Goal: Task Accomplishment & Management: Complete application form

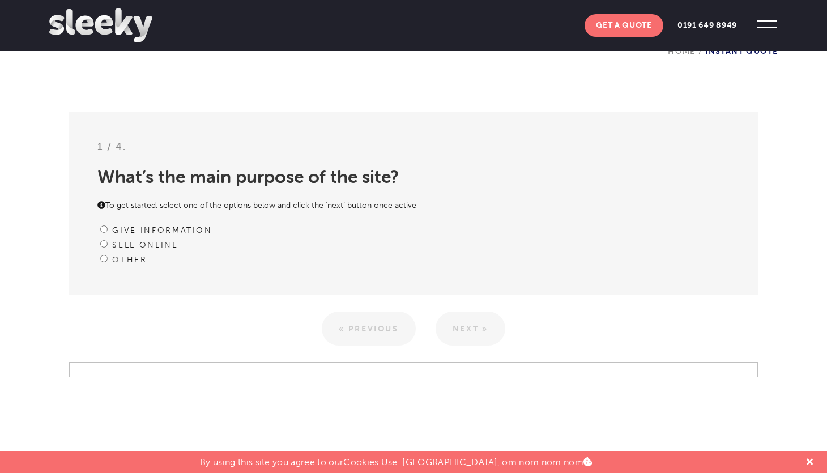
scroll to position [292, 0]
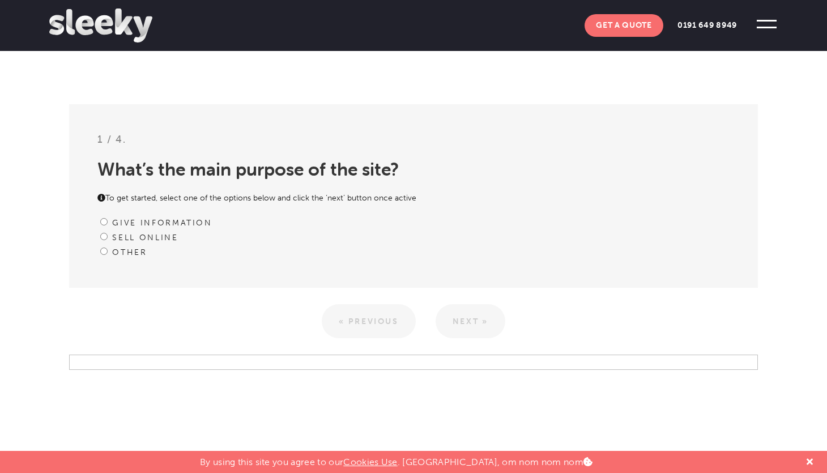
click at [105, 221] on input "Give information" at bounding box center [103, 221] width 7 height 7
radio input "true"
click at [102, 240] on div "Sell online" at bounding box center [413, 237] width 632 height 15
click at [103, 238] on input "Sell online" at bounding box center [103, 236] width 7 height 7
radio input "true"
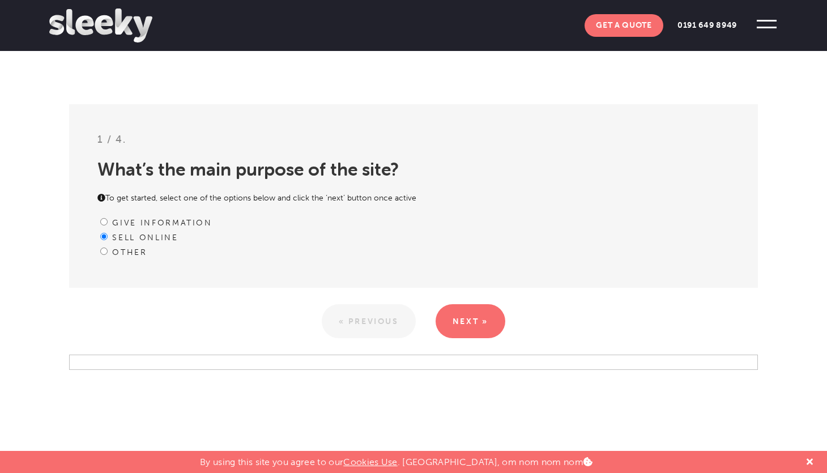
click at [104, 251] on input "Other" at bounding box center [103, 251] width 7 height 7
radio input "true"
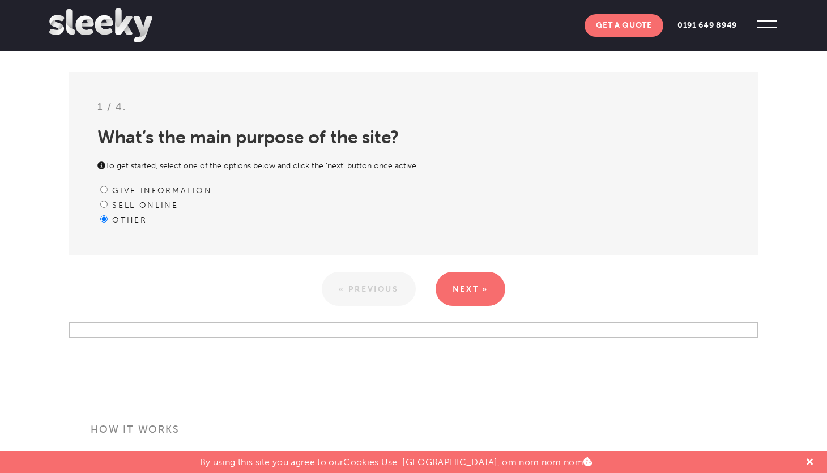
scroll to position [330, 0]
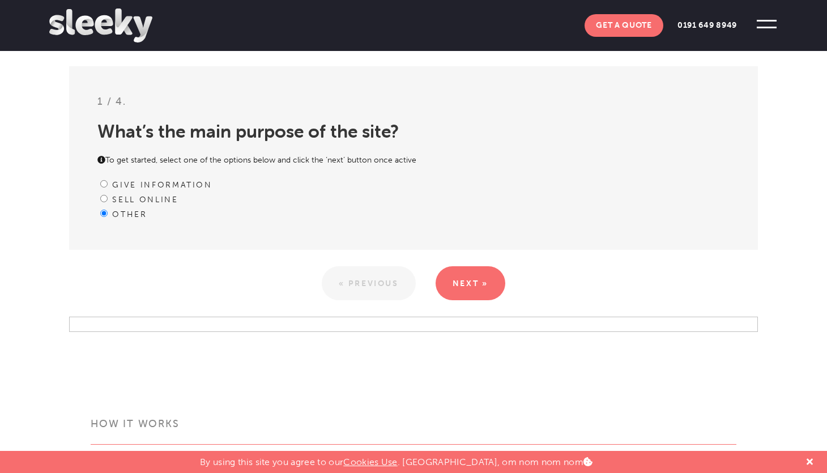
click at [101, 196] on input "Sell online" at bounding box center [103, 198] width 7 height 7
radio input "true"
click at [106, 183] on input "Give information" at bounding box center [103, 183] width 7 height 7
radio input "true"
click at [485, 287] on link "Next »" at bounding box center [471, 283] width 70 height 34
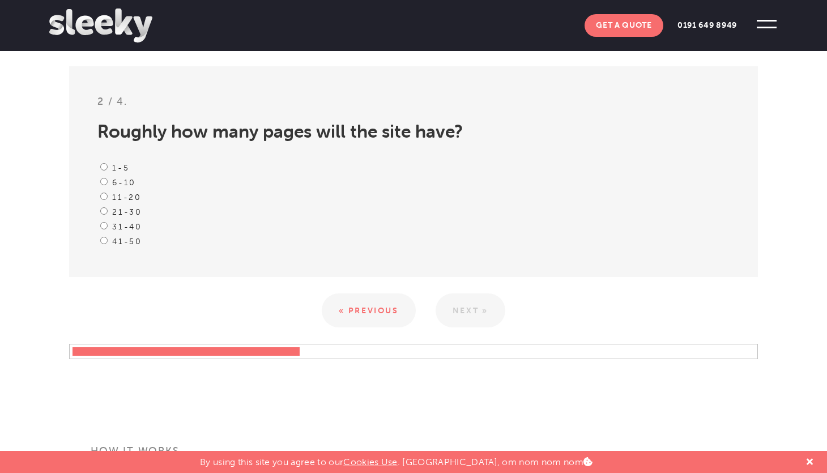
click at [108, 226] on div "31-40" at bounding box center [413, 226] width 632 height 15
click at [104, 224] on input "31-40" at bounding box center [103, 225] width 7 height 7
radio input "true"
click at [103, 210] on input "21-30" at bounding box center [103, 210] width 7 height 7
radio input "true"
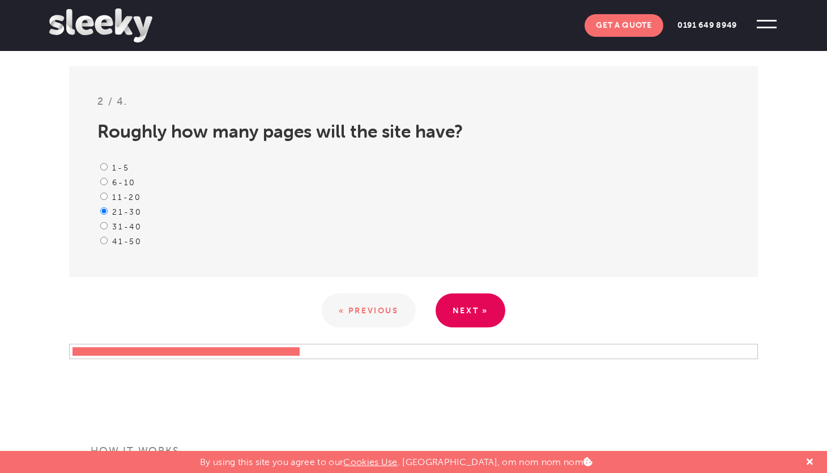
click at [458, 325] on link "Next »" at bounding box center [471, 310] width 70 height 34
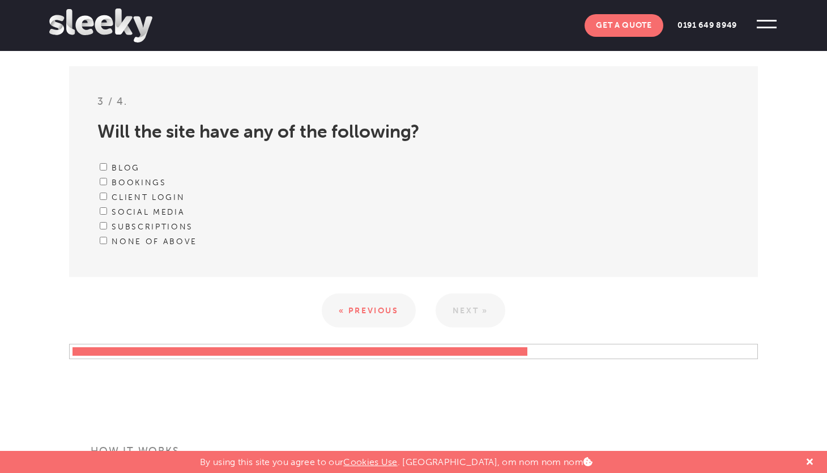
click at [103, 179] on input "Bookings" at bounding box center [103, 181] width 7 height 7
checkbox input "true"
click at [104, 196] on input "Client Login" at bounding box center [103, 196] width 7 height 7
click at [102, 198] on input "Client Login" at bounding box center [103, 196] width 7 height 7
click at [103, 198] on input "Client Login" at bounding box center [103, 196] width 7 height 7
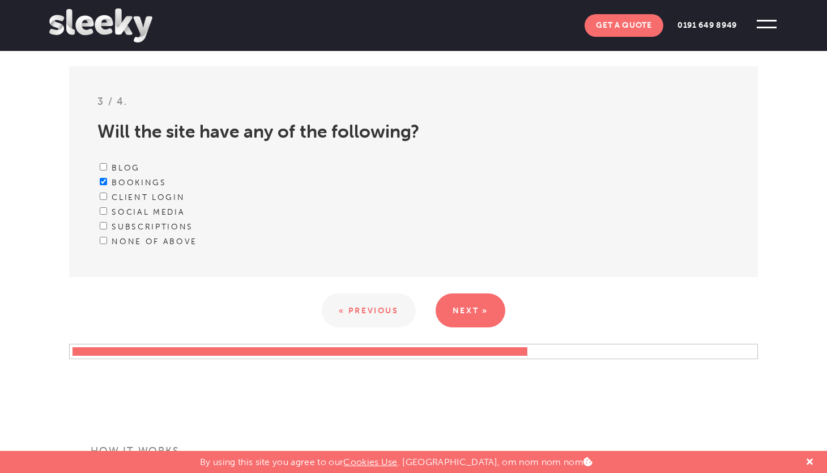
checkbox input "true"
click at [103, 212] on input "Social media" at bounding box center [103, 210] width 7 height 7
click at [103, 211] on input "Social media" at bounding box center [103, 210] width 7 height 7
checkbox input "false"
click at [103, 197] on input "Client Login" at bounding box center [103, 196] width 7 height 7
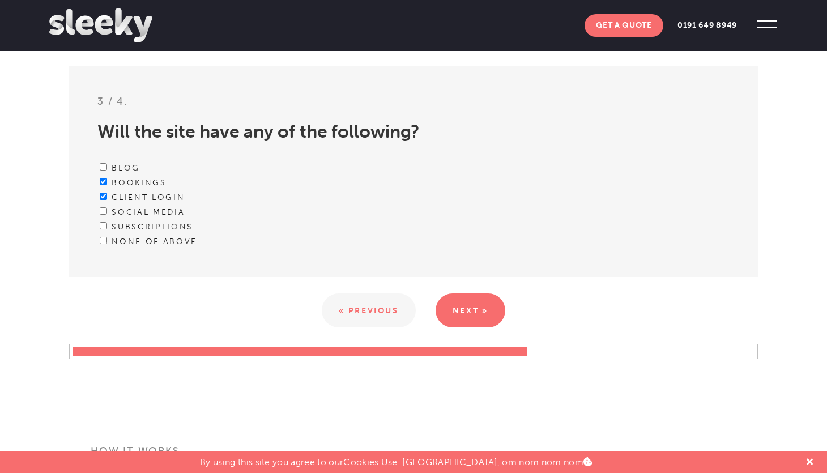
checkbox input "false"
click at [102, 211] on input "Social media" at bounding box center [103, 210] width 7 height 7
checkbox input "true"
click at [105, 191] on div "Client Login" at bounding box center [413, 197] width 632 height 15
click at [105, 197] on input "Client Login" at bounding box center [103, 196] width 7 height 7
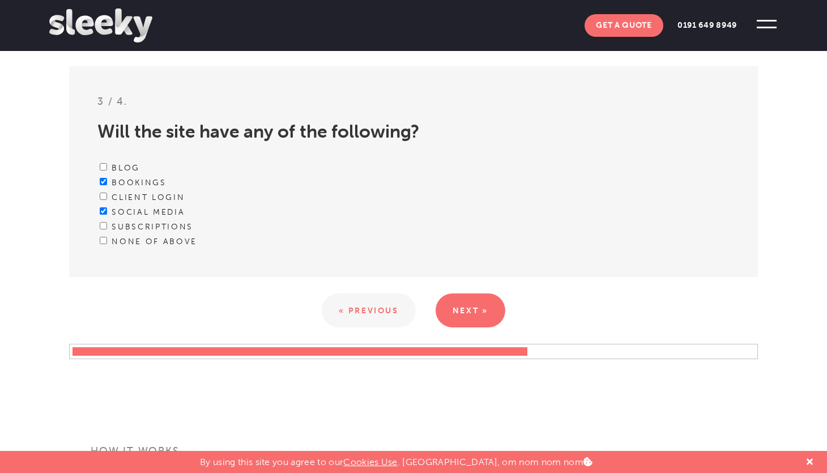
checkbox input "true"
click at [103, 168] on input "Blog" at bounding box center [103, 166] width 7 height 7
checkbox input "true"
click at [463, 308] on link "Next »" at bounding box center [471, 310] width 70 height 34
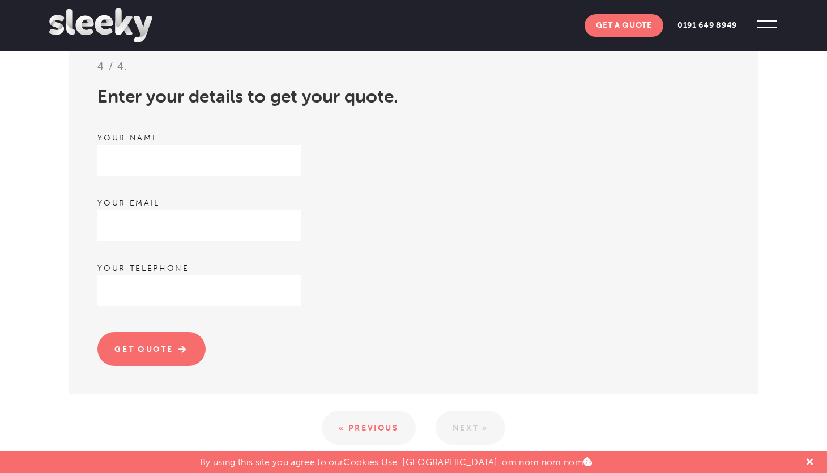
scroll to position [389, 0]
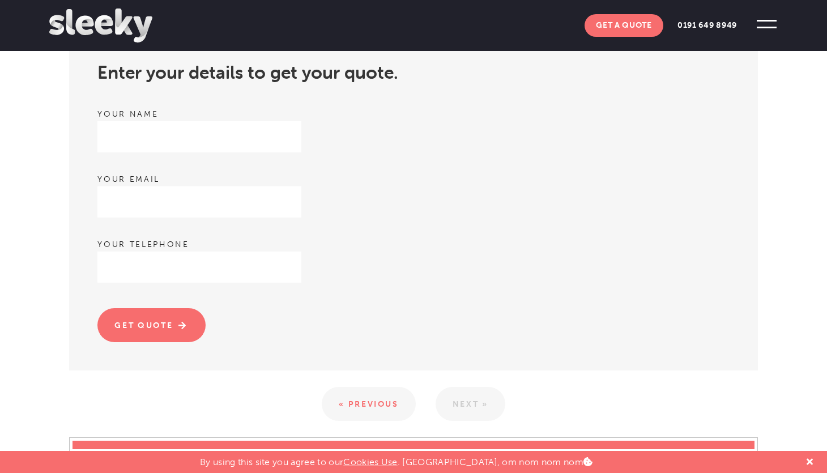
click at [287, 156] on div "Your name" at bounding box center [413, 138] width 632 height 62
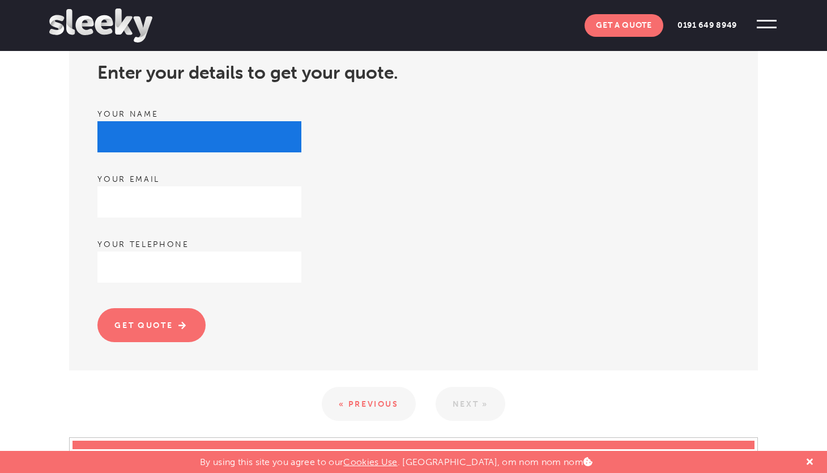
click at [284, 146] on input "text" at bounding box center [199, 136] width 204 height 31
type input "rhia"
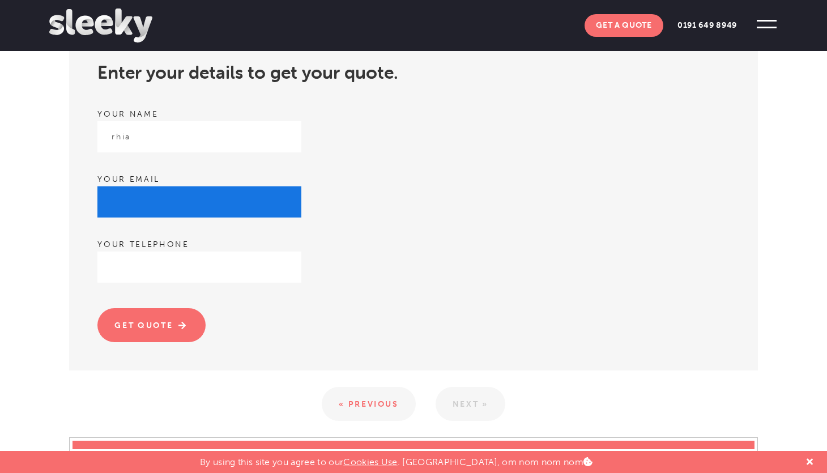
click at [164, 204] on input "email" at bounding box center [199, 201] width 204 height 31
type input "rhia.jangra@portf.io"
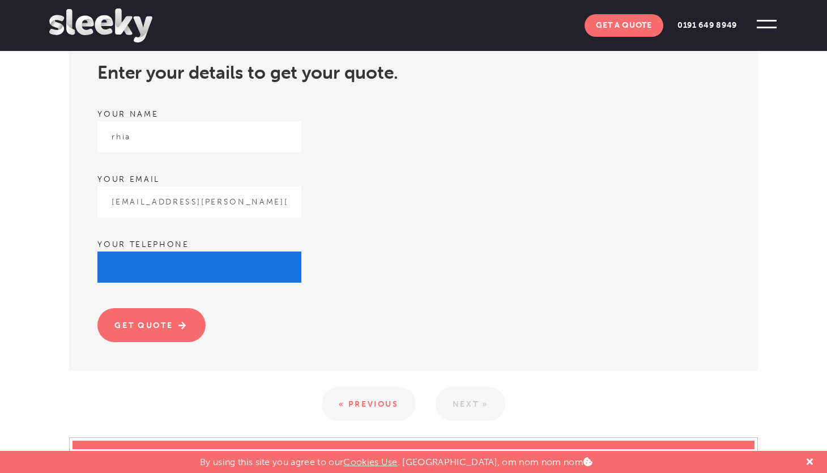
click at [145, 270] on input "text" at bounding box center [199, 267] width 204 height 31
type input "07928591131"
click at [97, 308] on input "Get quote" at bounding box center [151, 325] width 108 height 34
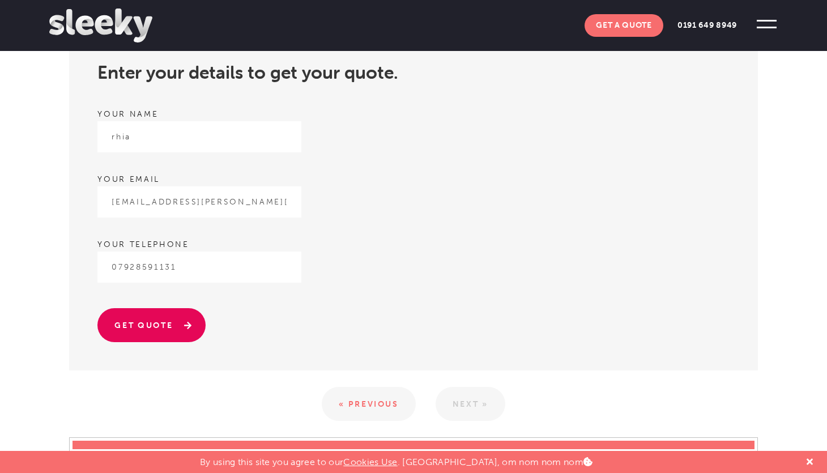
click at [162, 322] on input "Get quote" at bounding box center [151, 325] width 108 height 34
click at [180, 308] on input "Get quote" at bounding box center [151, 325] width 108 height 34
